Goal: Navigation & Orientation: Find specific page/section

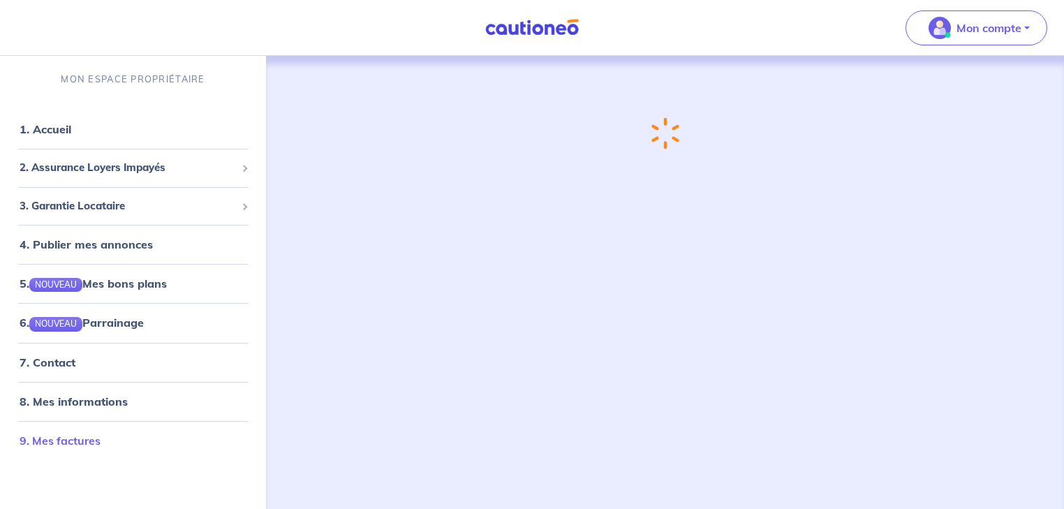
click at [68, 437] on link "9. Mes factures" at bounding box center [60, 441] width 81 height 14
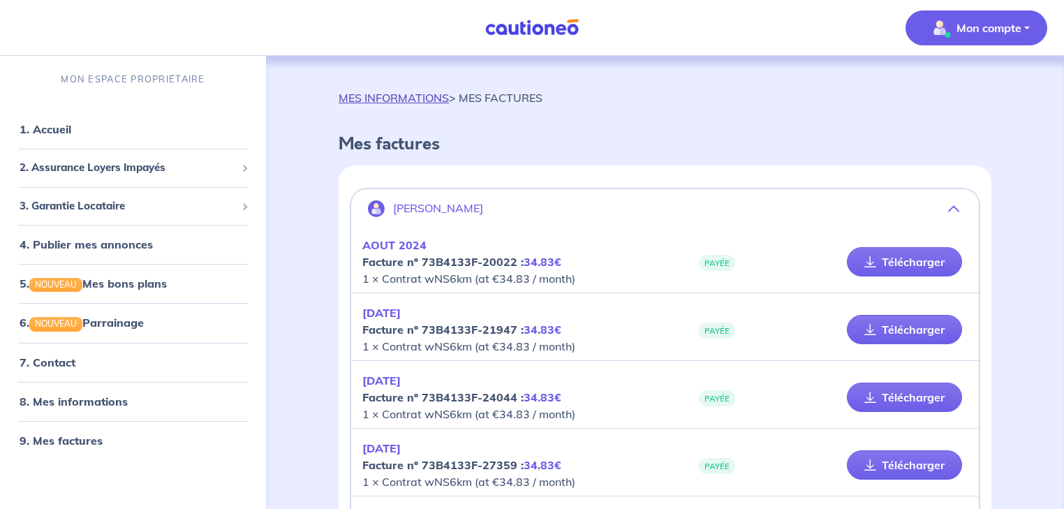
click at [386, 96] on link "MES INFORMATIONS" at bounding box center [394, 98] width 110 height 14
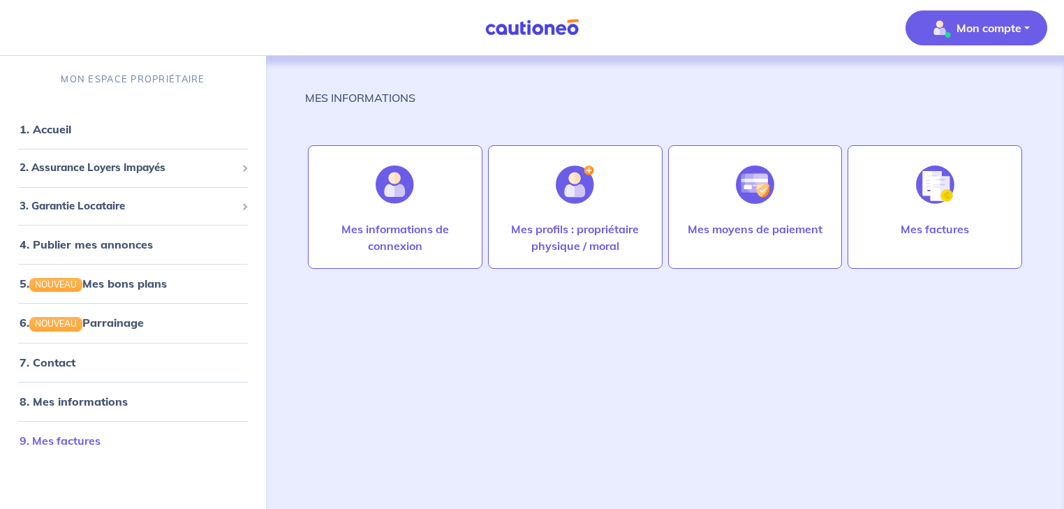
click at [61, 443] on link "9. Mes factures" at bounding box center [60, 441] width 81 height 14
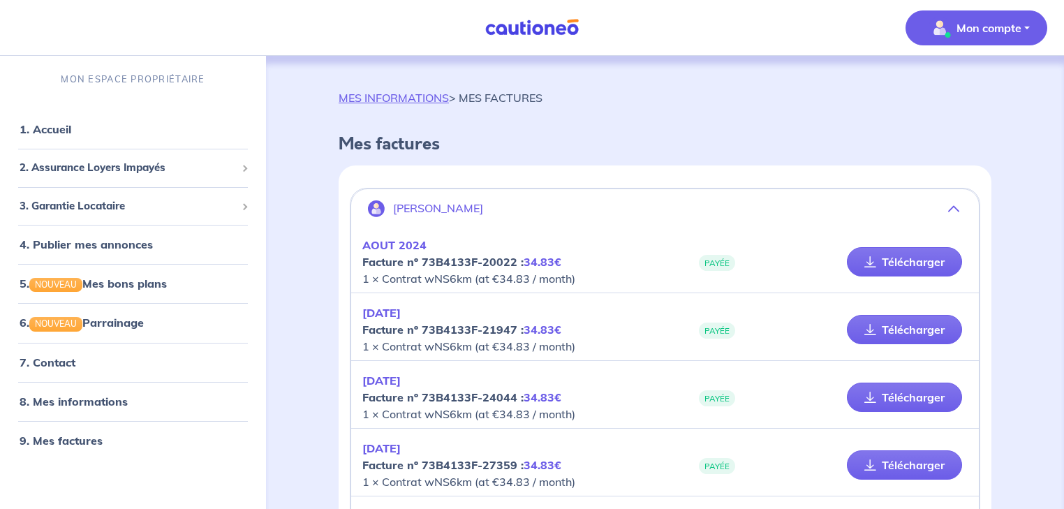
click at [952, 207] on icon "button" at bounding box center [953, 208] width 11 height 11
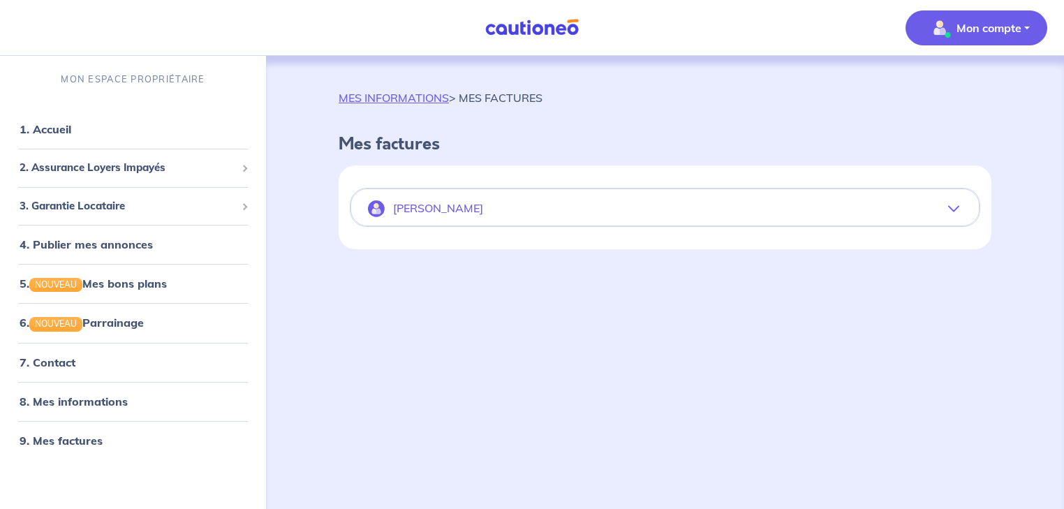
click at [952, 204] on icon "button" at bounding box center [953, 208] width 11 height 11
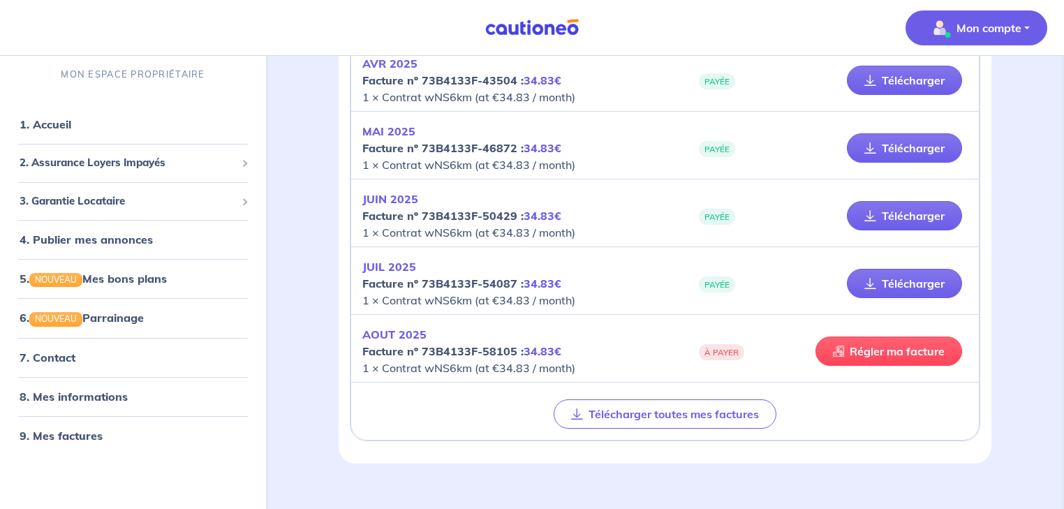
scroll to position [726, 0]
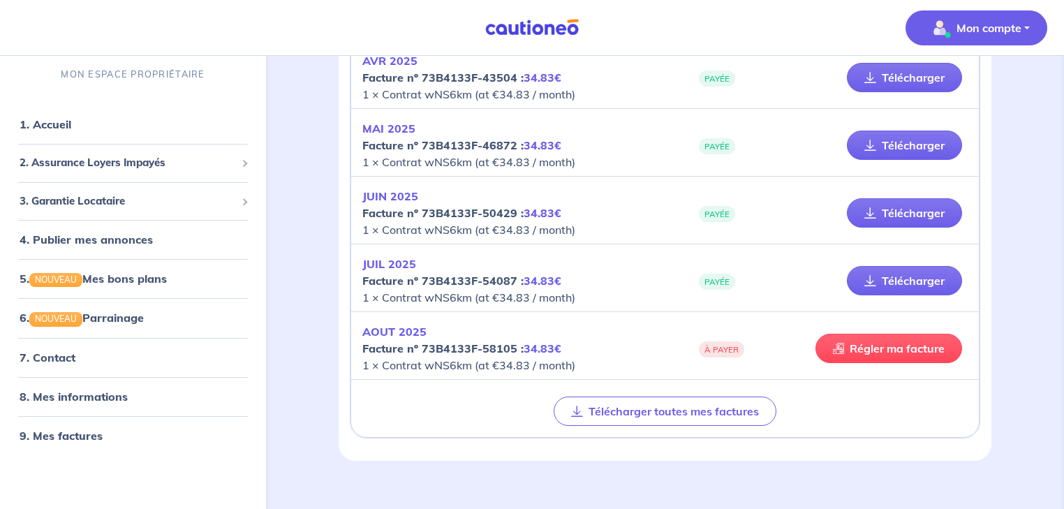
click at [1024, 23] on button "Mon compte" at bounding box center [977, 27] width 142 height 35
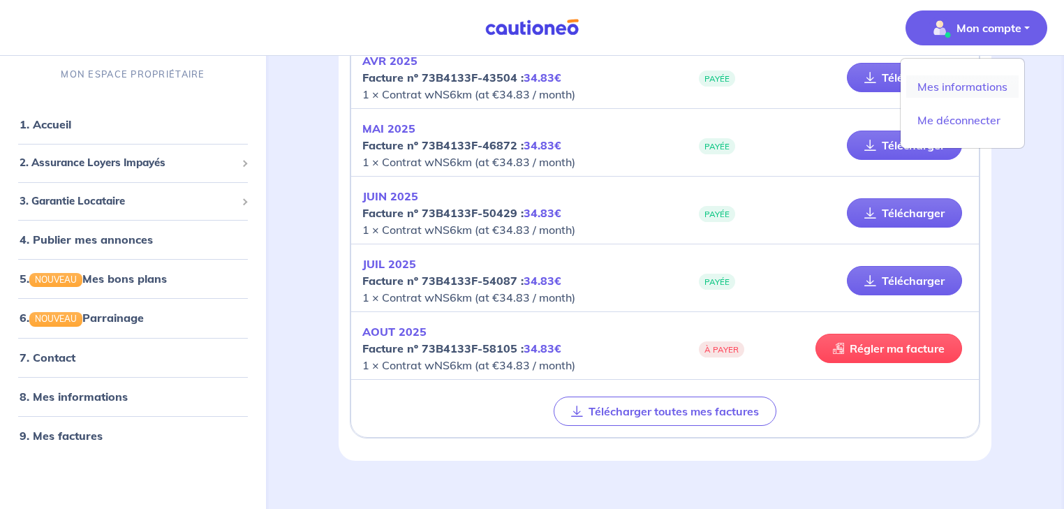
click at [974, 92] on link "Mes informations" at bounding box center [962, 86] width 112 height 22
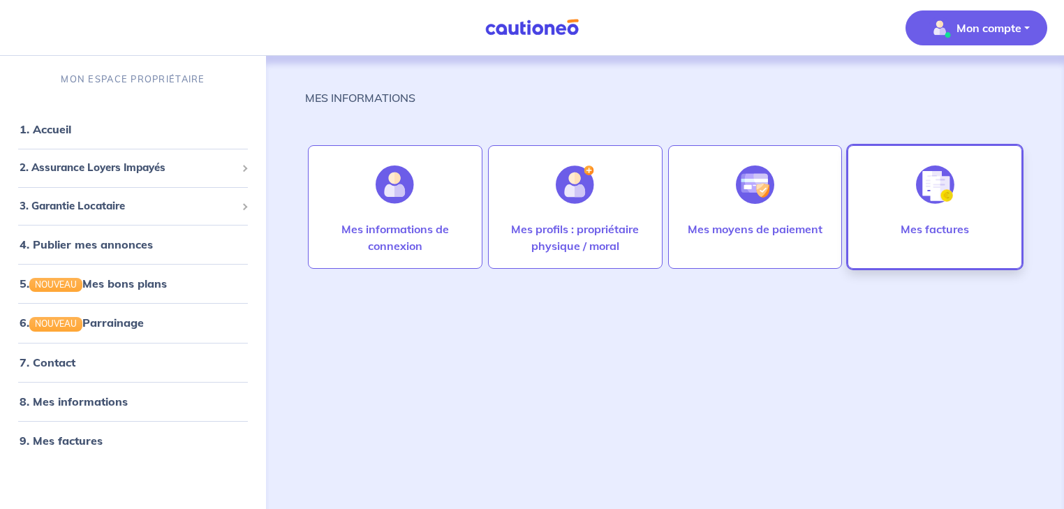
click at [901, 181] on div "Mes factures" at bounding box center [935, 207] width 175 height 124
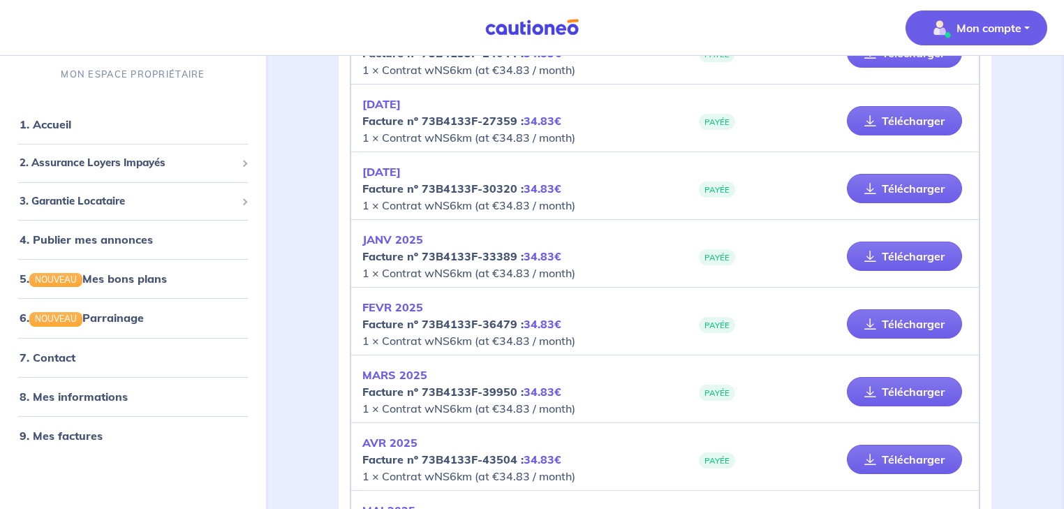
scroll to position [447, 0]
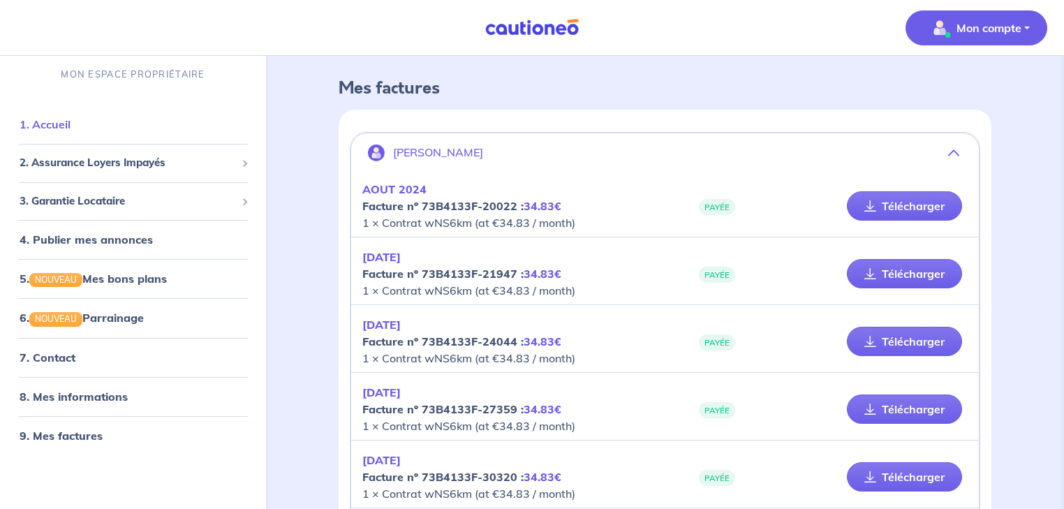
click at [71, 128] on link "1. Accueil" at bounding box center [45, 124] width 51 height 14
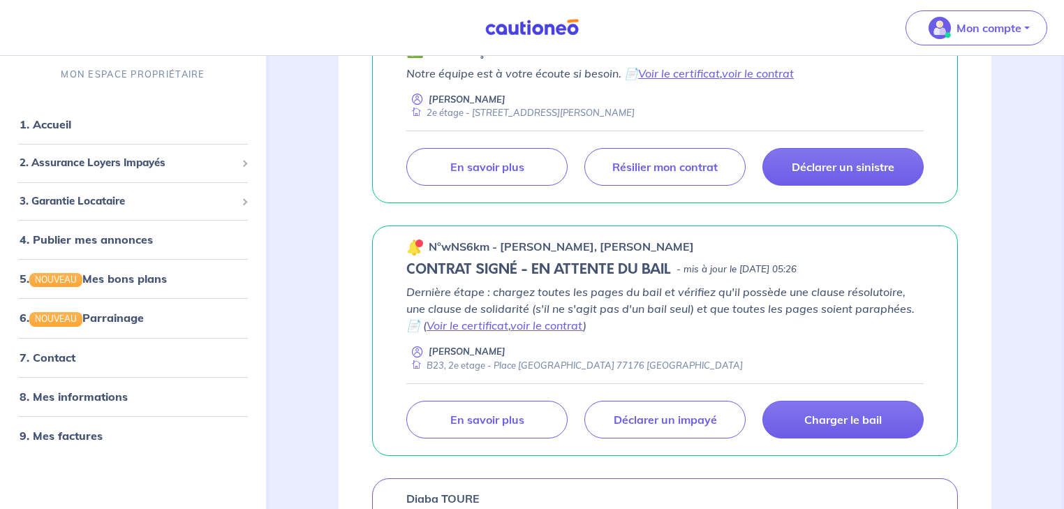
scroll to position [223, 0]
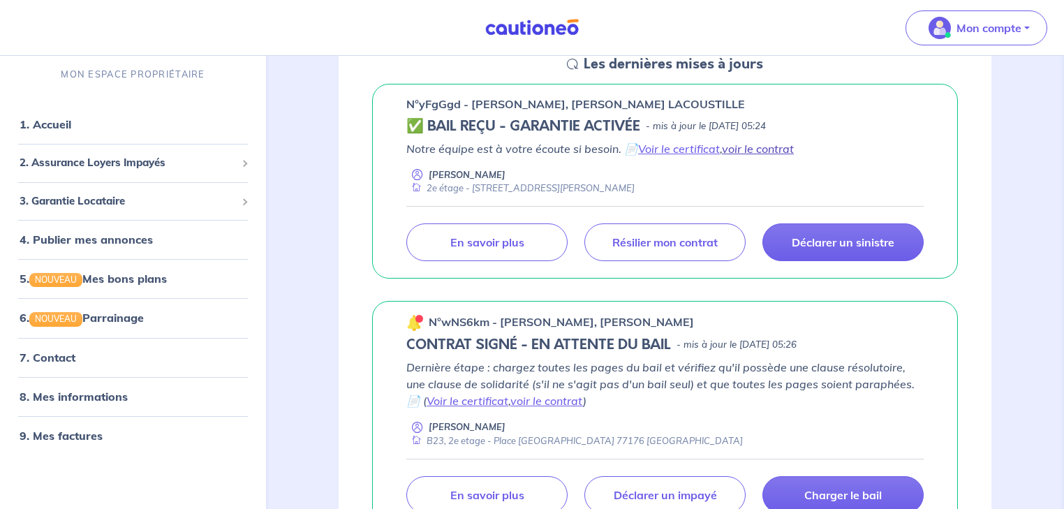
click at [766, 149] on link "voir le contrat" at bounding box center [758, 149] width 72 height 14
